Goal: Task Accomplishment & Management: Manage account settings

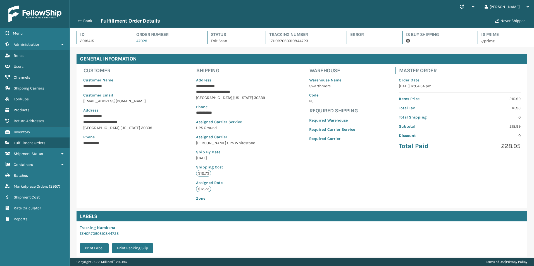
scroll to position [13, 464]
click at [55, 190] on link "Marketplace Orders ( 2957 )" at bounding box center [35, 186] width 70 height 11
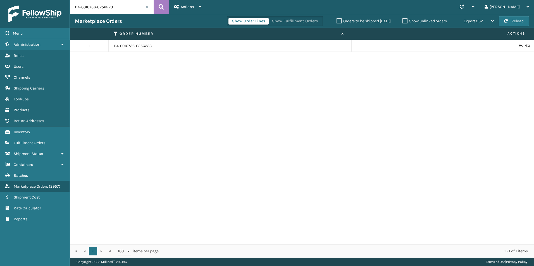
click at [126, 7] on input "114-0016736-6256223" at bounding box center [112, 7] width 84 height 14
paste input "113-3210449-8956265"
type input "113-3210449-8956265"
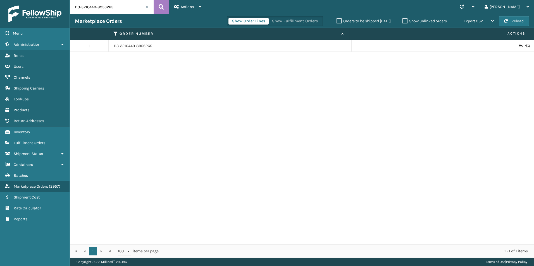
click at [525, 46] on icon at bounding box center [526, 46] width 3 height 4
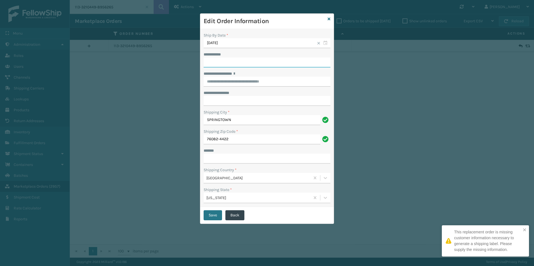
click at [243, 63] on input "**********" at bounding box center [267, 63] width 127 height 10
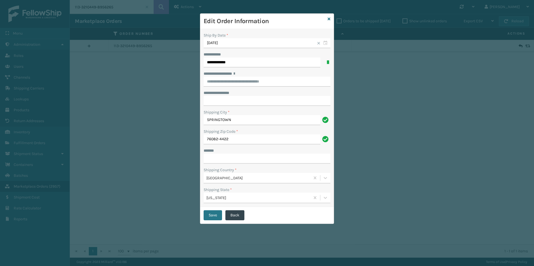
type input "**********"
drag, startPoint x: 224, startPoint y: 75, endPoint x: 223, endPoint y: 79, distance: 4.3
paste input "**********"
click at [258, 95] on div "[STREET_ADDRESS]" at bounding box center [267, 93] width 127 height 10
type input "**********"
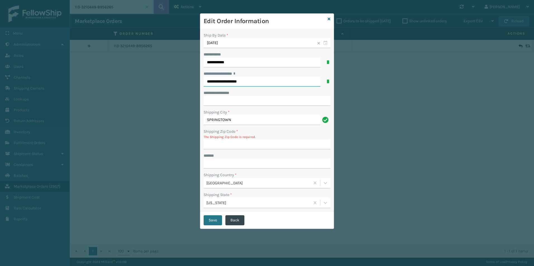
type input "76082-4422"
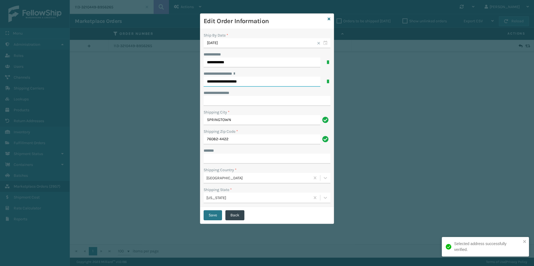
type input "**********"
drag, startPoint x: 218, startPoint y: 163, endPoint x: 225, endPoint y: 160, distance: 7.7
click at [218, 163] on input "***** *" at bounding box center [267, 159] width 127 height 10
click at [255, 156] on input "***** *" at bounding box center [267, 159] width 127 height 10
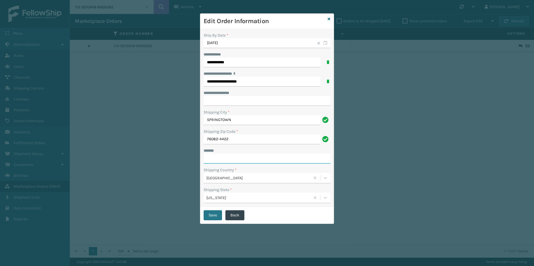
click at [234, 155] on input "***** *" at bounding box center [267, 159] width 127 height 10
click at [233, 156] on input "***** *" at bounding box center [267, 159] width 127 height 10
type input "**********"
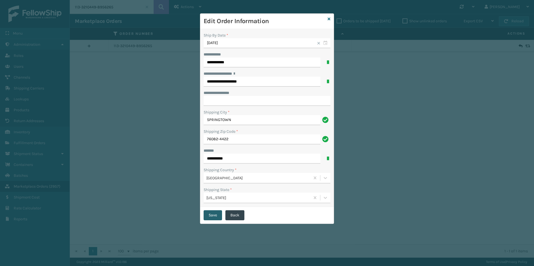
drag, startPoint x: 214, startPoint y: 208, endPoint x: 214, endPoint y: 212, distance: 3.4
click at [214, 208] on div "Save Back" at bounding box center [266, 215] width 133 height 17
click at [214, 212] on button "Save" at bounding box center [213, 216] width 18 height 10
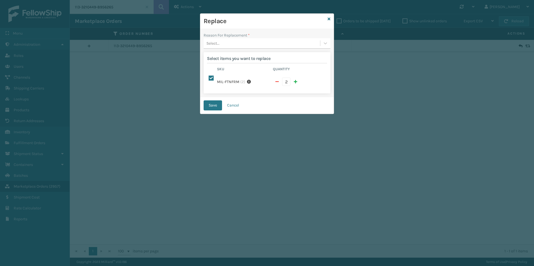
drag, startPoint x: 266, startPoint y: 44, endPoint x: 261, endPoint y: 48, distance: 6.1
click at [266, 44] on div "Select..." at bounding box center [262, 43] width 116 height 9
click at [235, 61] on div "Arrived damaged" at bounding box center [267, 57] width 127 height 10
click at [216, 104] on button "Save" at bounding box center [213, 106] width 18 height 10
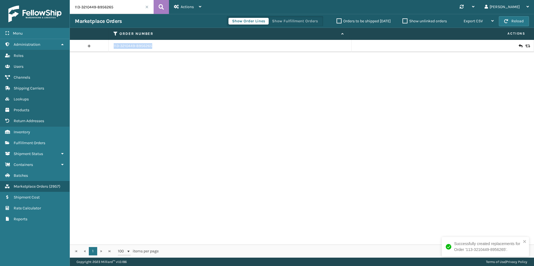
drag, startPoint x: 157, startPoint y: 44, endPoint x: 113, endPoint y: 41, distance: 44.5
click at [113, 41] on td "113-3210449-8956265" at bounding box center [230, 46] width 243 height 12
copy link "113-3210449-8956265"
click at [28, 140] on link "Fulfillment Orders" at bounding box center [35, 143] width 70 height 11
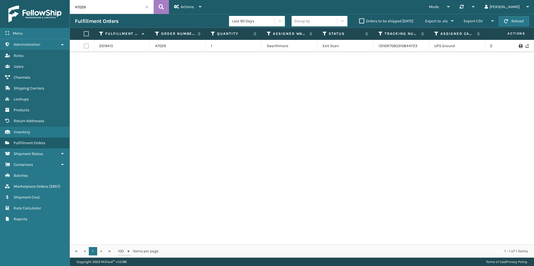
click at [99, 8] on input "47029" at bounding box center [112, 7] width 84 height 14
paste input "113-3210449-8956265"
type input "113-3210449-8956265"
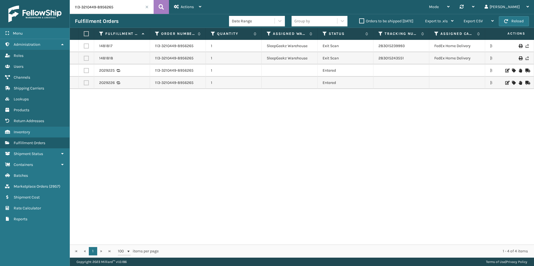
click at [518, 82] on icon at bounding box center [519, 83] width 3 height 4
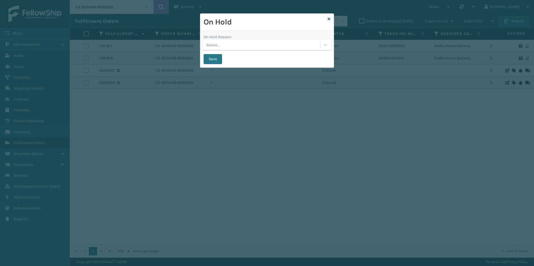
click at [277, 48] on div "Select..." at bounding box center [262, 44] width 116 height 9
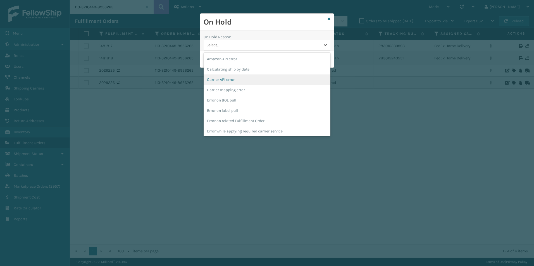
scroll to position [146, 0]
click at [227, 129] on div "To be cancelled" at bounding box center [267, 130] width 127 height 10
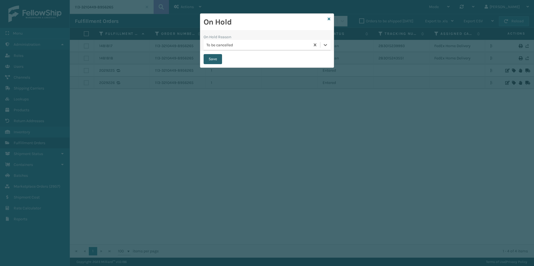
click at [217, 59] on button "Save" at bounding box center [213, 59] width 18 height 10
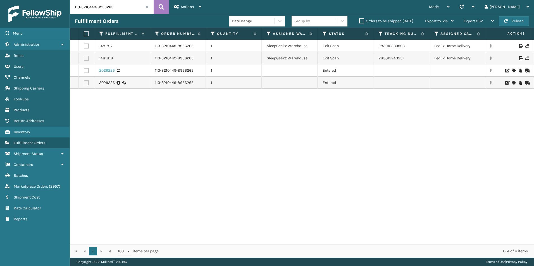
click at [108, 70] on link "2029225" at bounding box center [107, 71] width 16 height 6
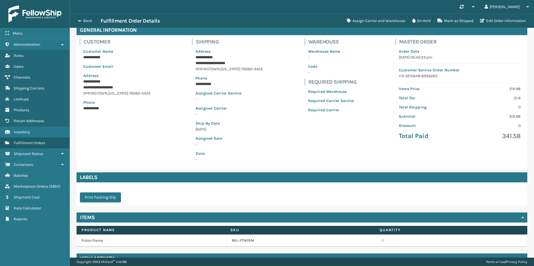
scroll to position [41, 0]
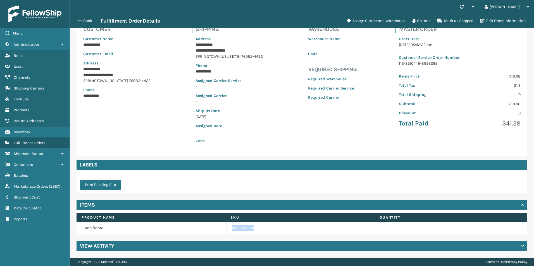
drag, startPoint x: 264, startPoint y: 228, endPoint x: 216, endPoint y: 224, distance: 48.2
click at [216, 224] on tr "Futon frame MIL-FTNFRM 1" at bounding box center [302, 228] width 451 height 12
copy tr "MIL-FTNFRM"
click at [82, 25] on div "Back Fulfillment Order Details Assign Carrier and Warehouse On Hold Mark as Shi…" at bounding box center [302, 21] width 464 height 14
click at [82, 22] on button "Back" at bounding box center [88, 20] width 26 height 5
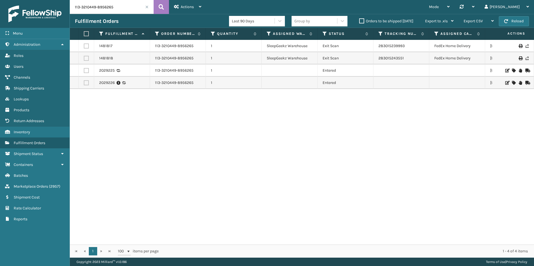
click at [118, 8] on input "113-3210449-8956265" at bounding box center [112, 7] width 84 height 14
paste input "129022732727666"
type input "129022732727666"
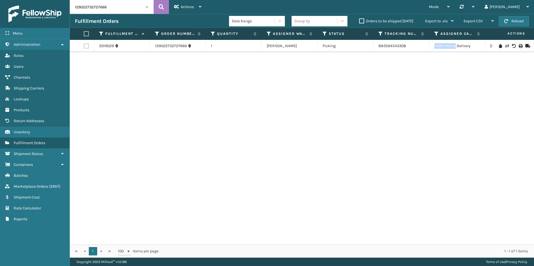
drag, startPoint x: 448, startPoint y: 45, endPoint x: 427, endPoint y: 45, distance: 20.7
click at [427, 45] on tr "2019029 129022732727666 1 [PERSON_NAME] Picking 883564543308 FedEx Home Deliver…" at bounding box center [354, 46] width 569 height 12
click at [410, 45] on td "883564543308" at bounding box center [401, 46] width 56 height 12
drag, startPoint x: 410, startPoint y: 45, endPoint x: 379, endPoint y: 46, distance: 31.0
click at [379, 46] on td "883564543308" at bounding box center [401, 46] width 56 height 12
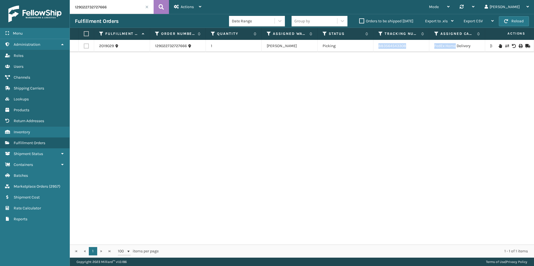
click at [411, 46] on td "883564543308" at bounding box center [401, 46] width 56 height 12
drag, startPoint x: 411, startPoint y: 46, endPoint x: 384, endPoint y: 46, distance: 26.8
click at [384, 46] on td "883564543308" at bounding box center [401, 46] width 56 height 12
copy link "883564543308"
click at [48, 186] on span "Marketplace Orders" at bounding box center [31, 186] width 34 height 5
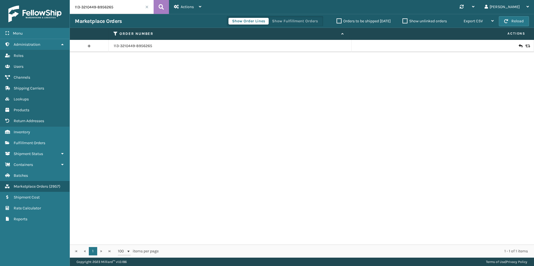
click at [111, 7] on input "113-3210449-8956265" at bounding box center [112, 7] width 84 height 14
paste input "46999"
type input "46999"
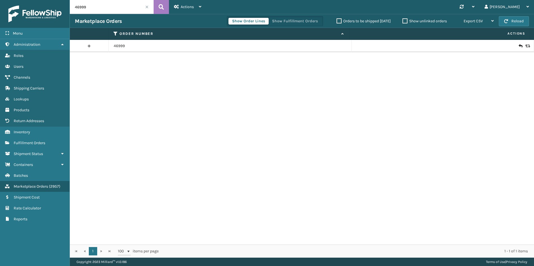
click at [518, 47] on icon at bounding box center [519, 46] width 3 height 6
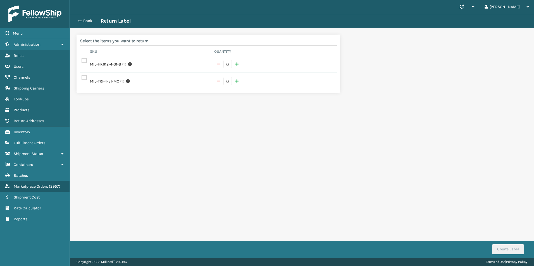
click at [235, 64] on span "button" at bounding box center [236, 64] width 3 height 4
checkbox input "true"
type input "1"
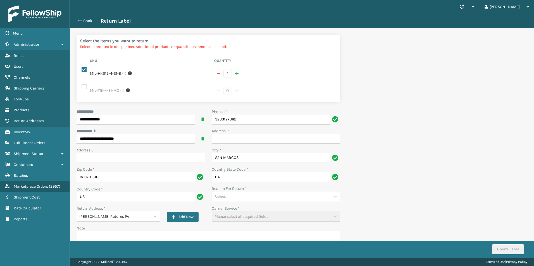
click at [260, 193] on div "Select..." at bounding box center [271, 196] width 118 height 9
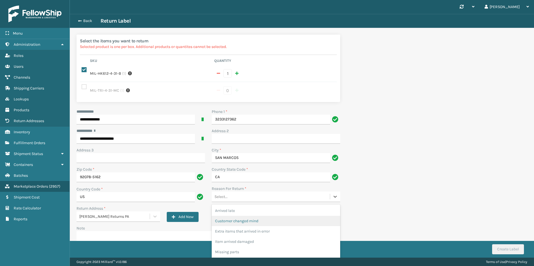
drag, startPoint x: 244, startPoint y: 220, endPoint x: 264, endPoint y: 226, distance: 20.6
click at [244, 220] on div "Customer changed mind" at bounding box center [276, 221] width 128 height 10
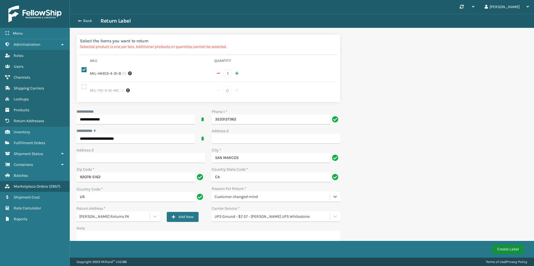
click at [504, 251] on button "Create Label" at bounding box center [508, 250] width 32 height 10
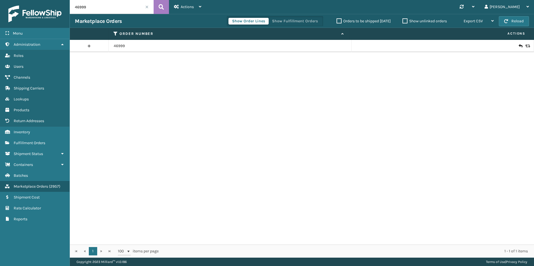
click at [525, 47] on icon at bounding box center [526, 46] width 3 height 4
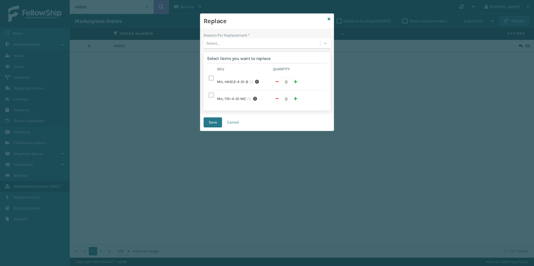
click at [210, 79] on label at bounding box center [212, 78] width 7 height 5
click at [209, 79] on input "checkbox" at bounding box center [209, 77] width 0 height 4
checkbox input "true"
type input "1"
click at [223, 49] on div "Select..." at bounding box center [267, 43] width 127 height 11
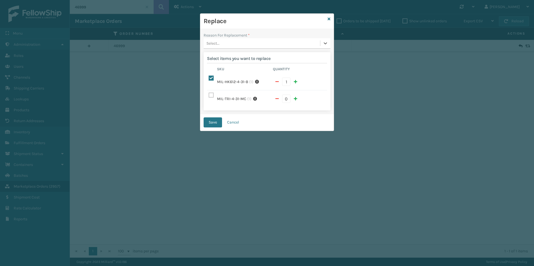
click at [223, 46] on div "Select..." at bounding box center [262, 43] width 116 height 9
click at [223, 49] on div "Reason For Replacement * 0 results available. Select is focused ,type to refine…" at bounding box center [266, 71] width 133 height 85
click at [225, 45] on div "Select..." at bounding box center [262, 43] width 116 height 9
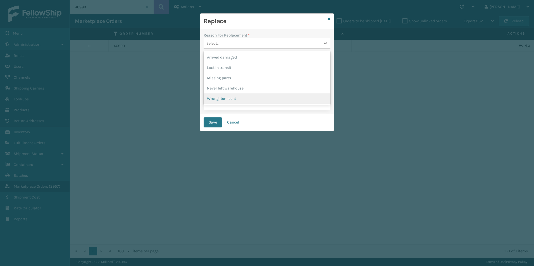
click at [227, 97] on div "Wrong item sent" at bounding box center [267, 99] width 127 height 10
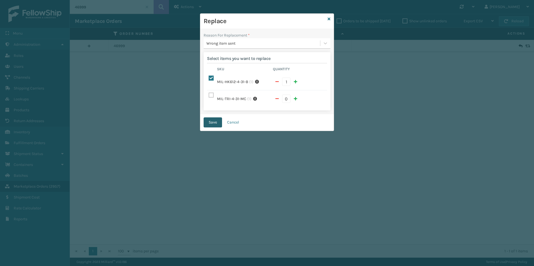
click at [215, 122] on button "Save" at bounding box center [213, 123] width 18 height 10
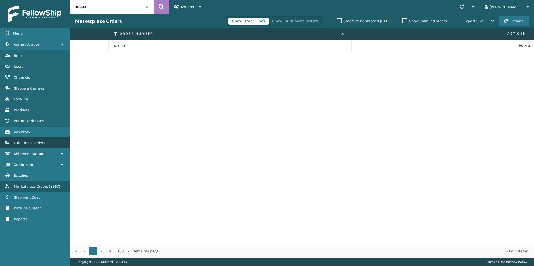
click at [21, 143] on span "Fulfillment Orders" at bounding box center [30, 143] width 32 height 5
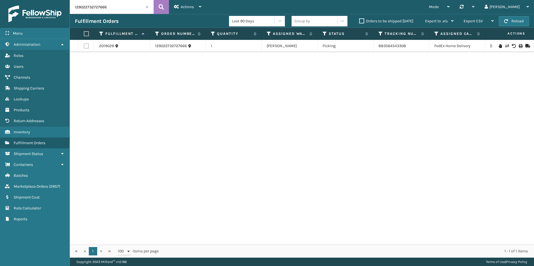
click at [106, 9] on input "129022732727666" at bounding box center [112, 7] width 84 height 14
click at [105, 9] on input "129022732727666" at bounding box center [112, 7] width 84 height 14
paste input "Hope this helps, feel free to reach out with any further questions or concerns."
type input "Hope this helps, feel free to reach out with any further questions or concerns."
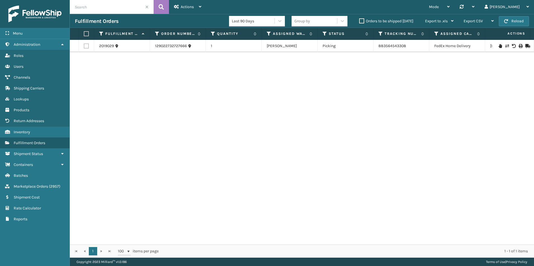
click at [128, 8] on input "text" at bounding box center [112, 7] width 84 height 14
paste input "Re: A shipment from order 46999 has been delivered"
type input "Re: A shipment from order 46999 has been delivered"
click at [123, 11] on input "text" at bounding box center [112, 7] width 84 height 14
paste input "46999"
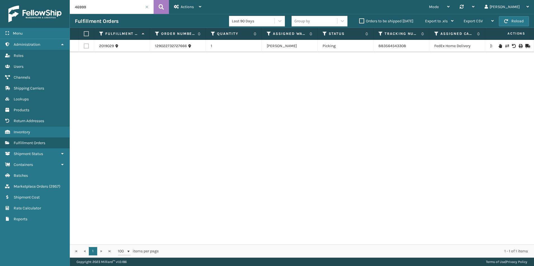
type input "46999"
